Goal: Navigation & Orientation: Find specific page/section

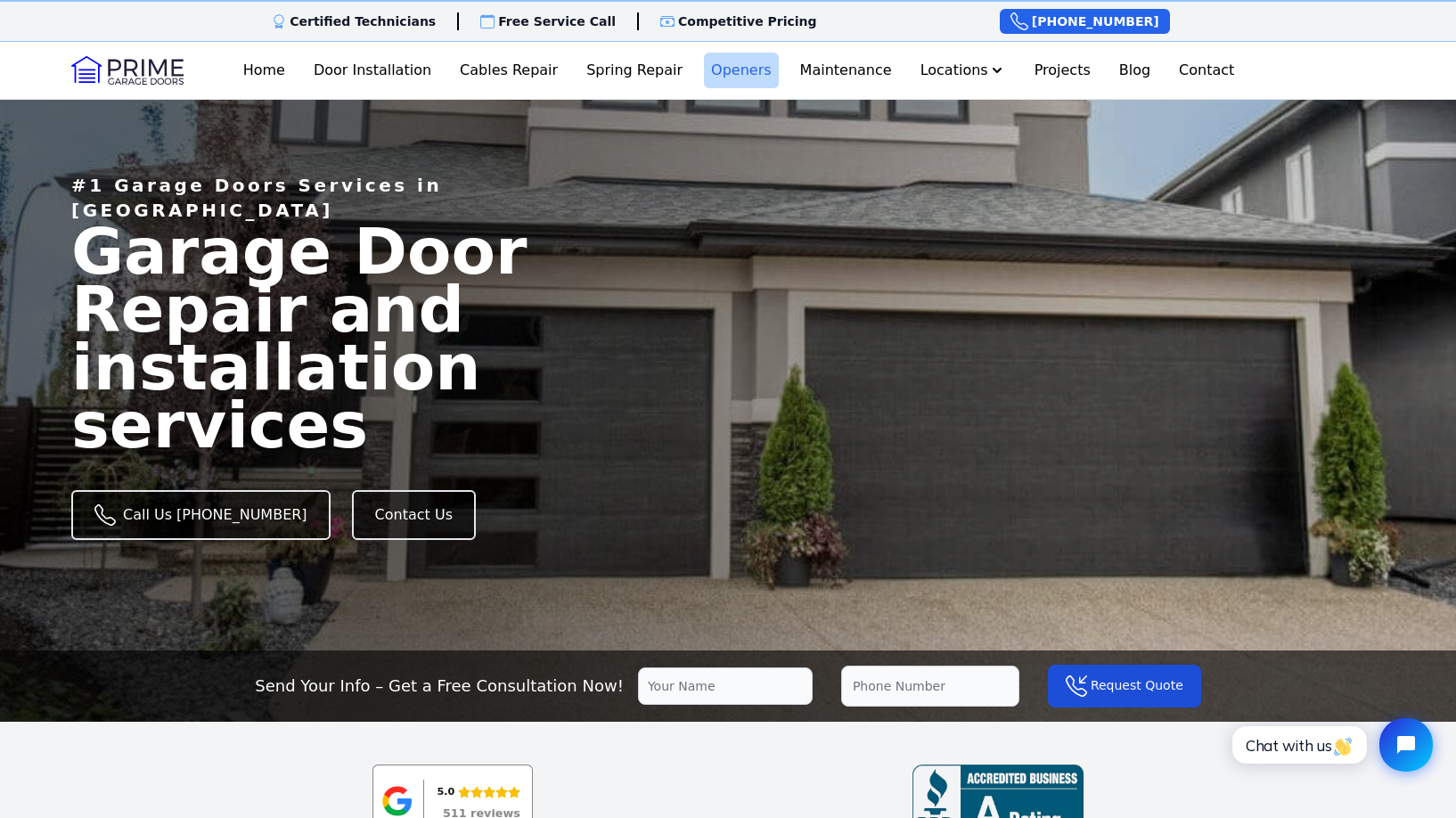
click at [722, 78] on link "Openers" at bounding box center [741, 70] width 75 height 36
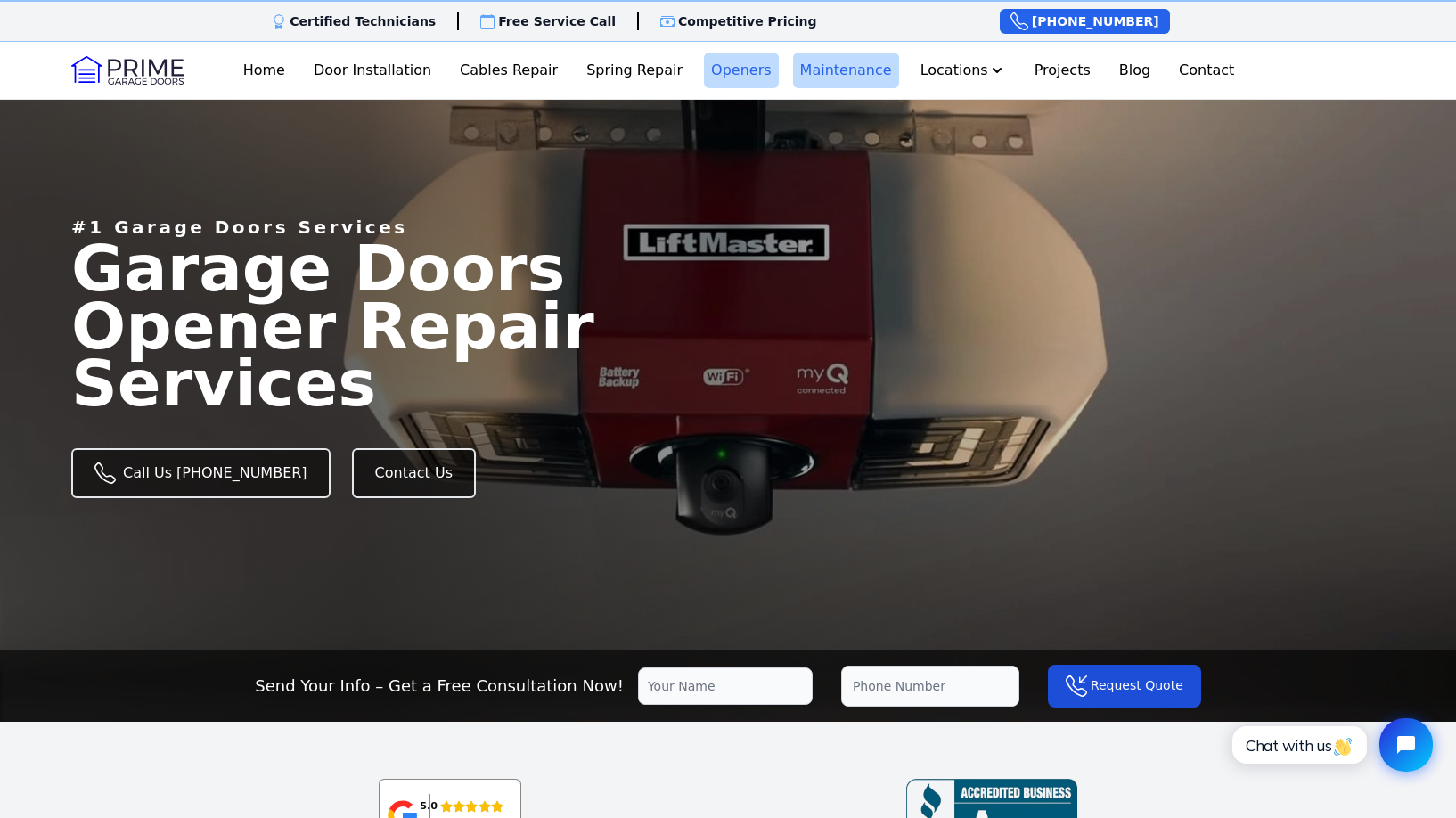
click at [851, 79] on link "Maintenance" at bounding box center [846, 70] width 106 height 36
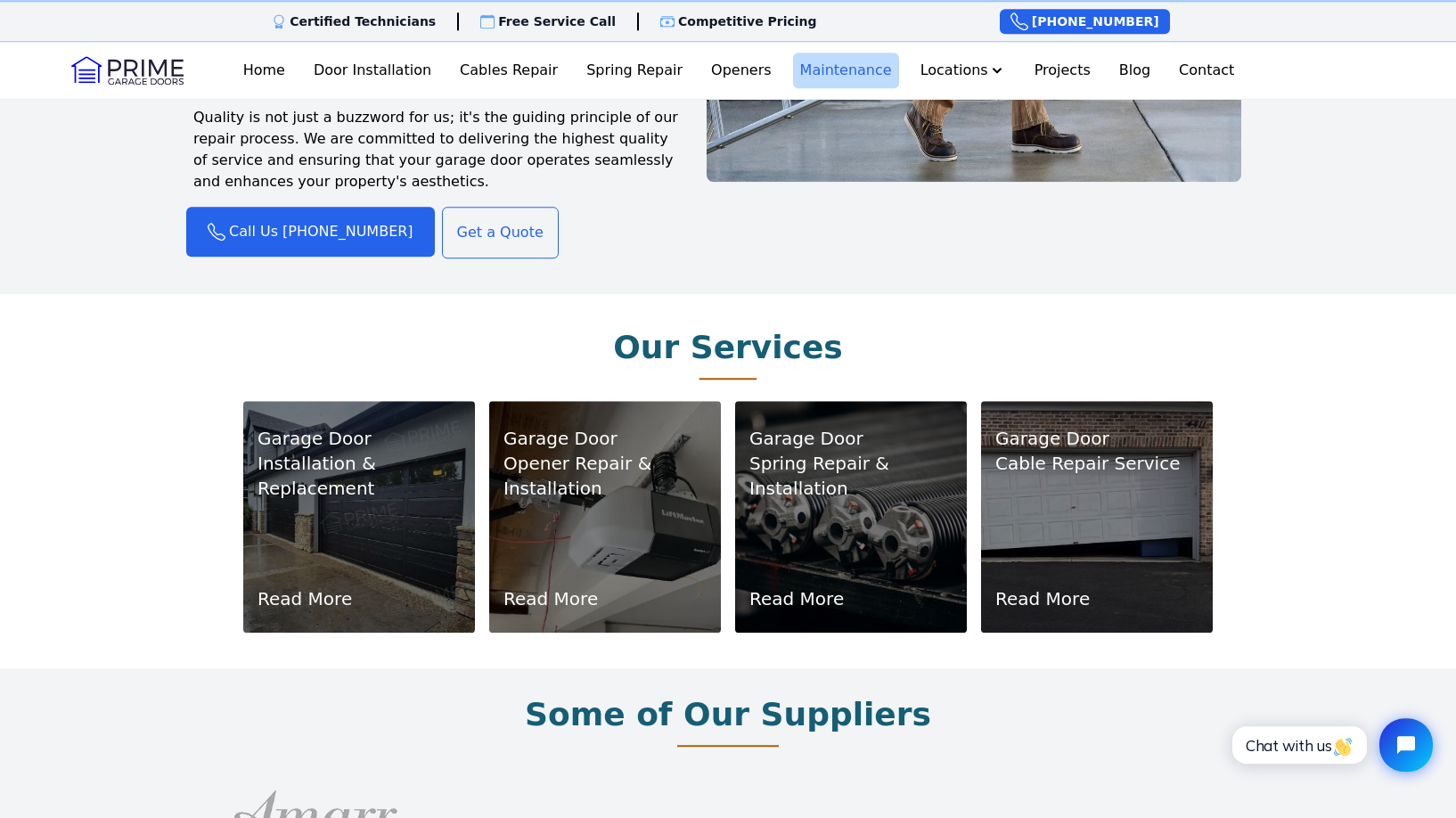
scroll to position [1623, 0]
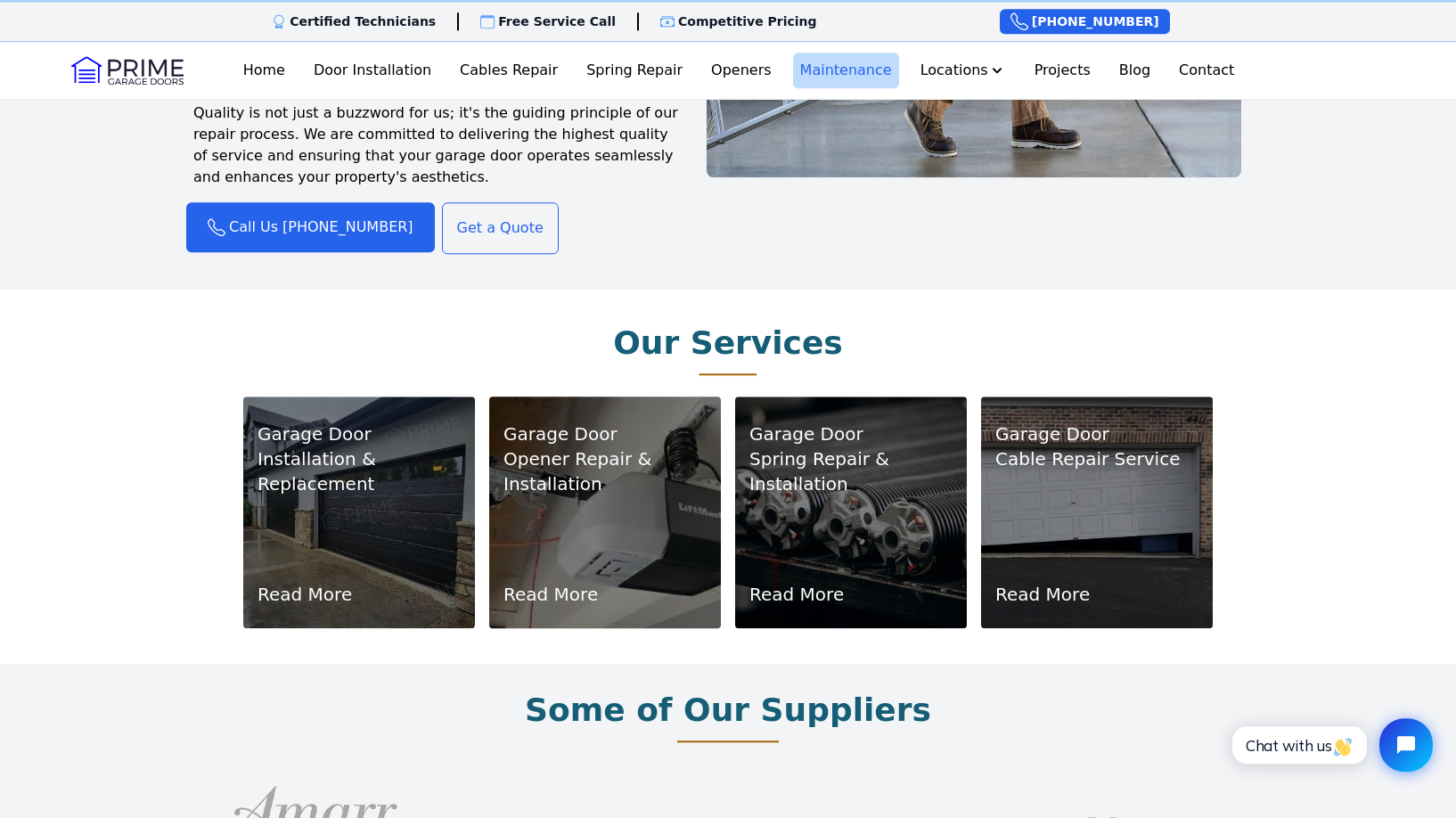
click at [574, 490] on p "Opener Repair & Installation" at bounding box center [604, 471] width 203 height 50
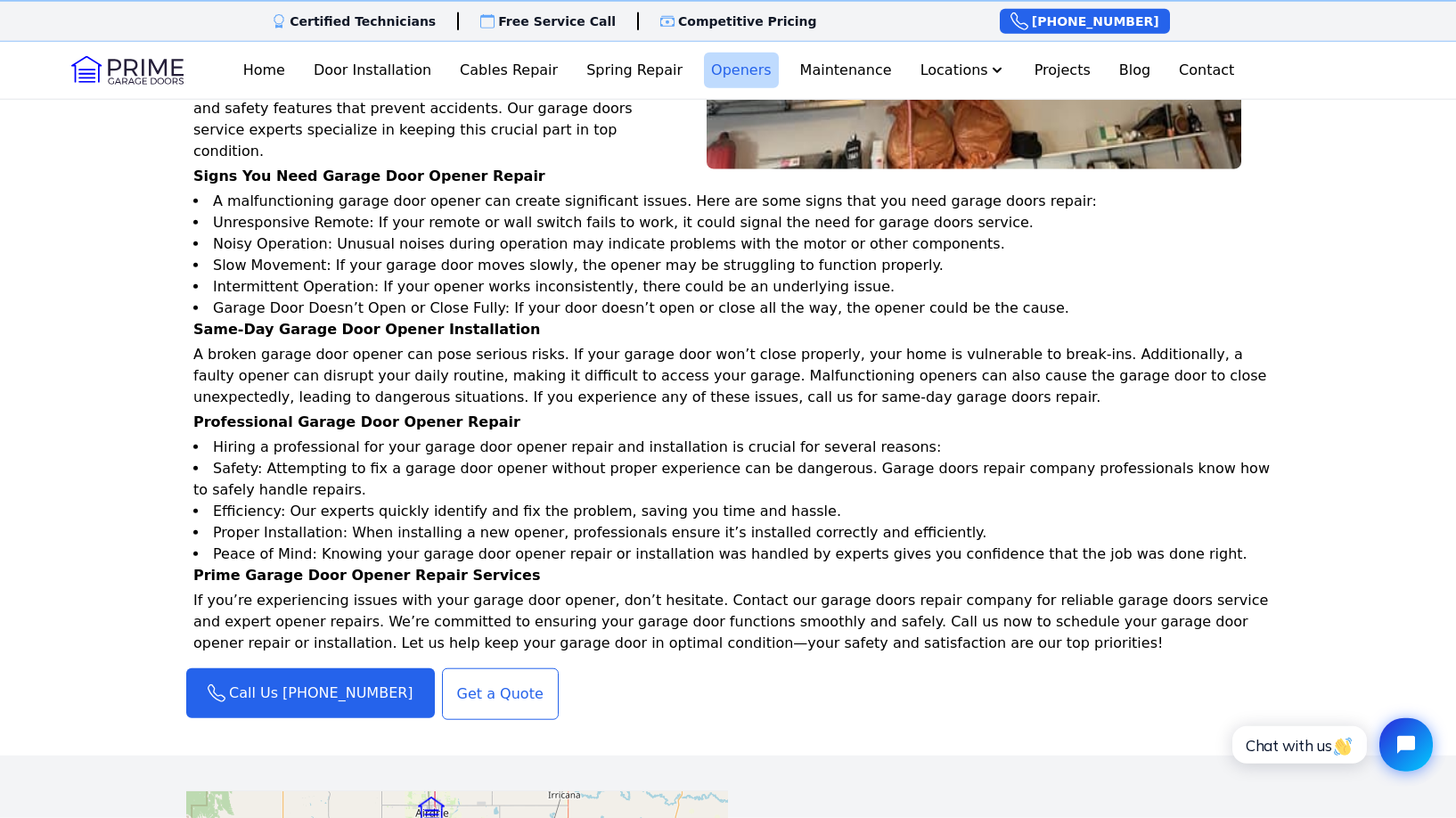
scroll to position [1631, 0]
